Goal: Information Seeking & Learning: Learn about a topic

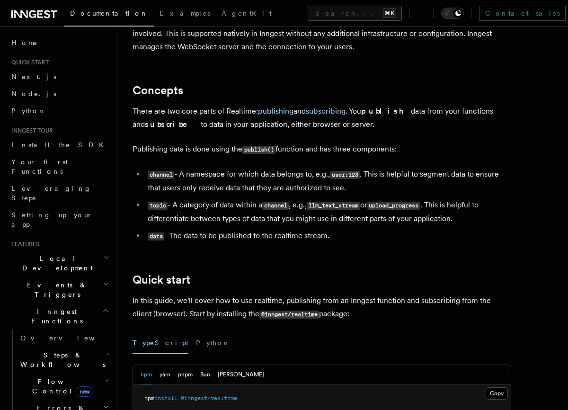
scroll to position [192, 0]
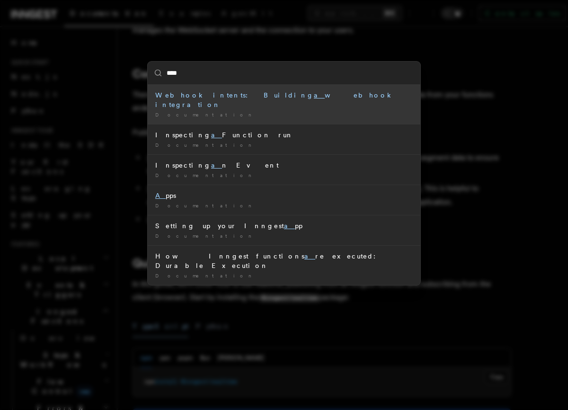
type input "*****"
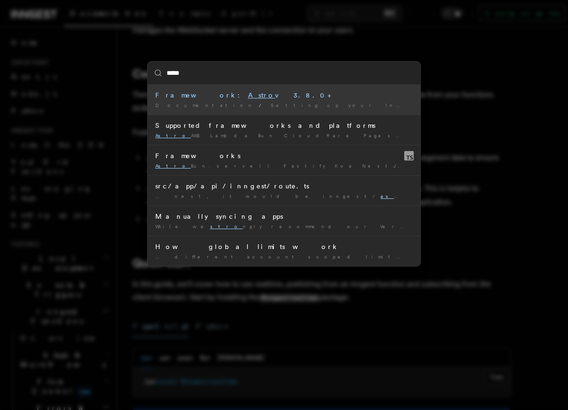
click at [271, 98] on div "Framework: Astro v3.8.0+" at bounding box center [283, 94] width 257 height 9
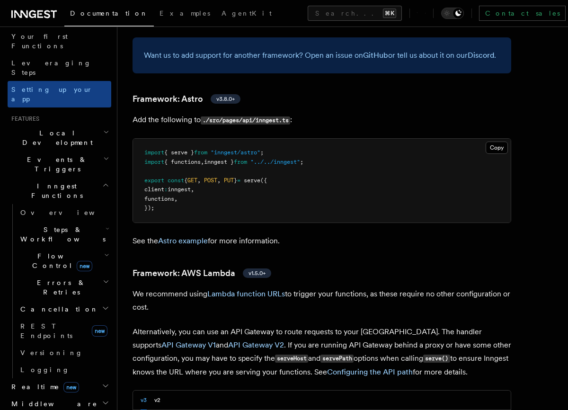
scroll to position [129, 0]
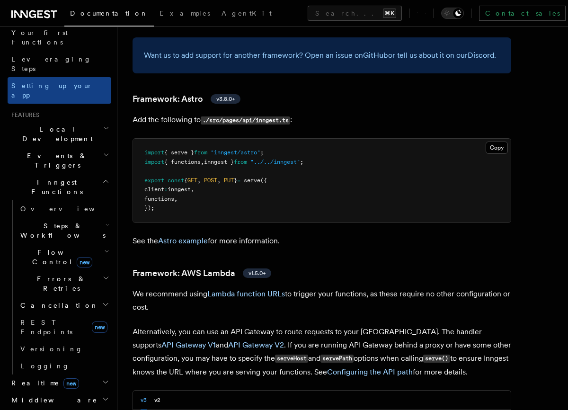
click at [24, 378] on span "Realtime new" at bounding box center [43, 382] width 71 height 9
click at [40, 396] on span "Overview" at bounding box center [69, 400] width 98 height 8
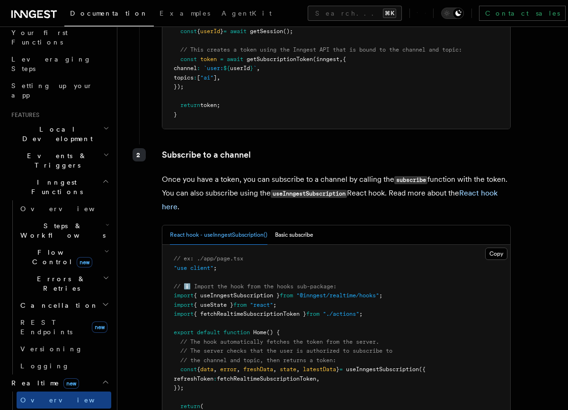
scroll to position [1524, 0]
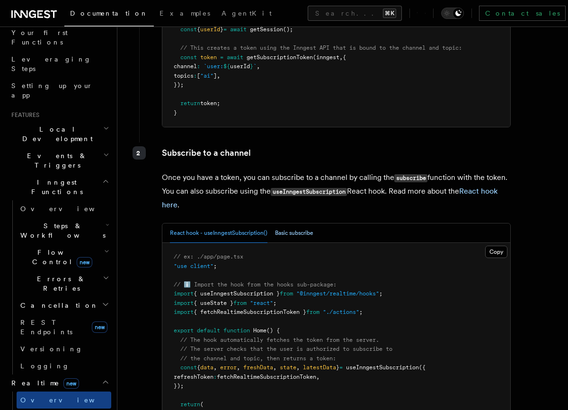
click at [296, 238] on button "Basic subscribe" at bounding box center [294, 232] width 38 height 19
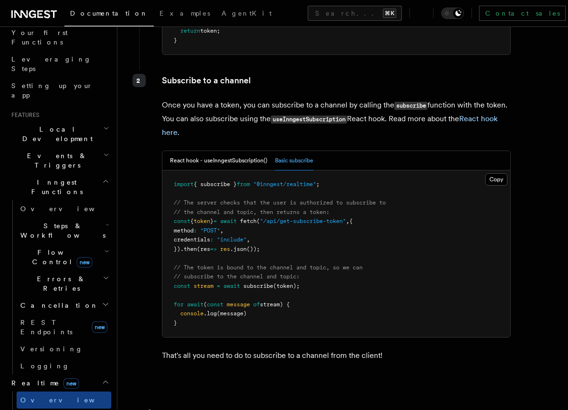
scroll to position [1599, 0]
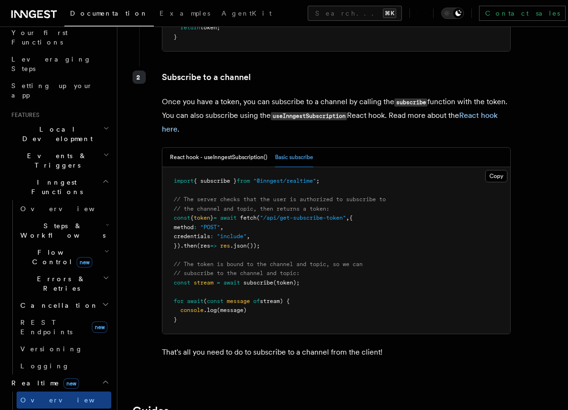
click at [334, 136] on p "Once you have a token, you can subscribe to a channel by calling the subscribe …" at bounding box center [336, 115] width 349 height 41
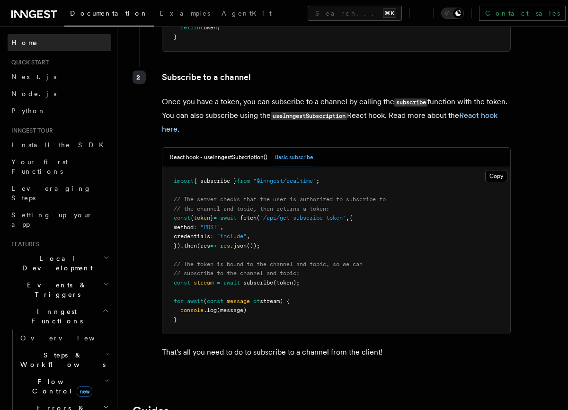
click at [27, 46] on span "Home" at bounding box center [24, 42] width 27 height 9
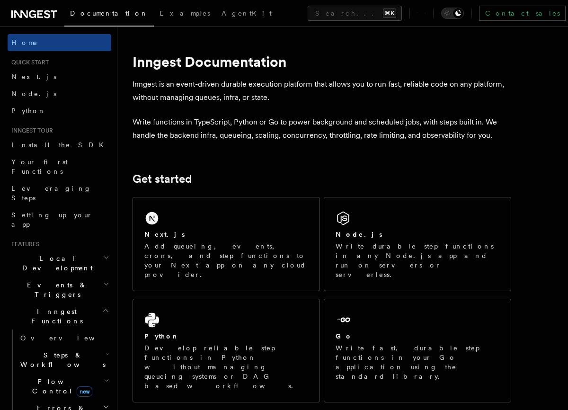
scroll to position [27, 0]
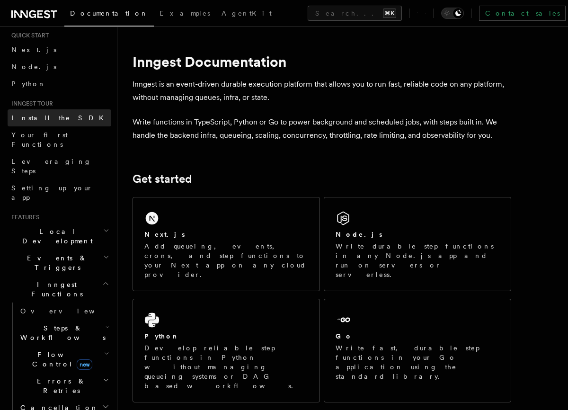
click at [46, 116] on span "Install the SDK" at bounding box center [60, 118] width 98 height 8
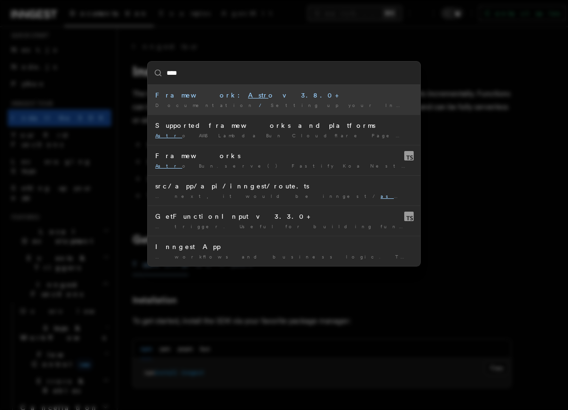
type input "*****"
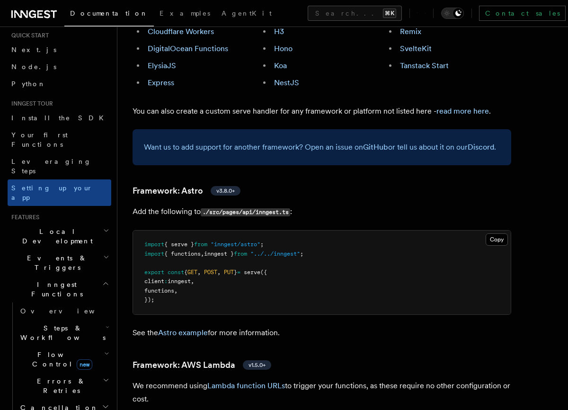
scroll to position [785, 0]
